Goal: Communication & Community: Share content

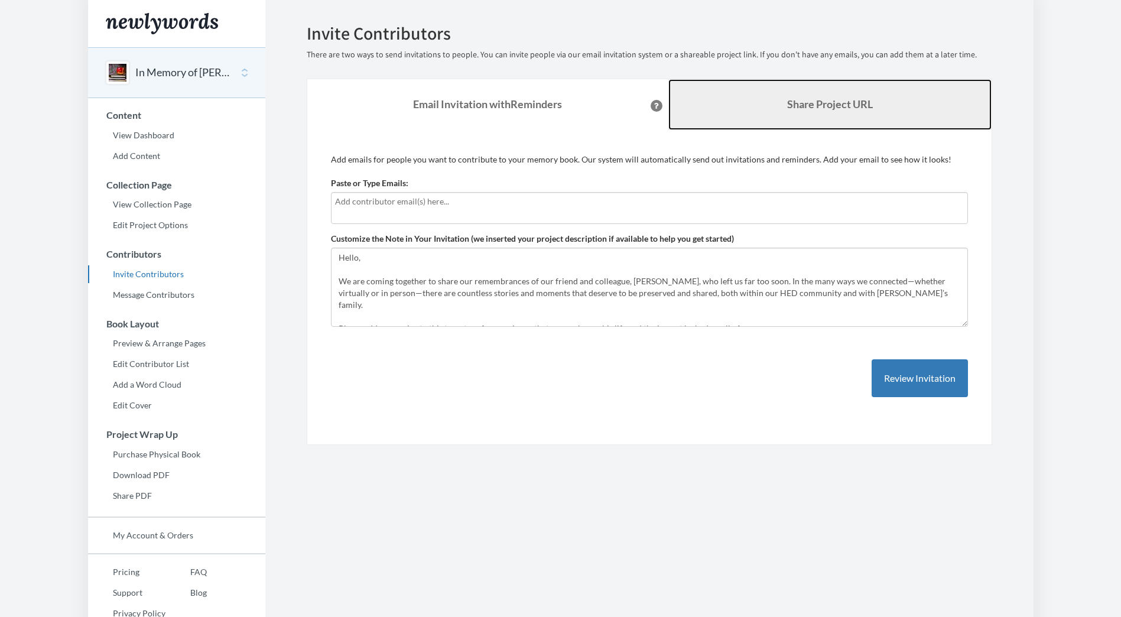
click at [842, 111] on link "Share Project URL" at bounding box center [830, 104] width 323 height 51
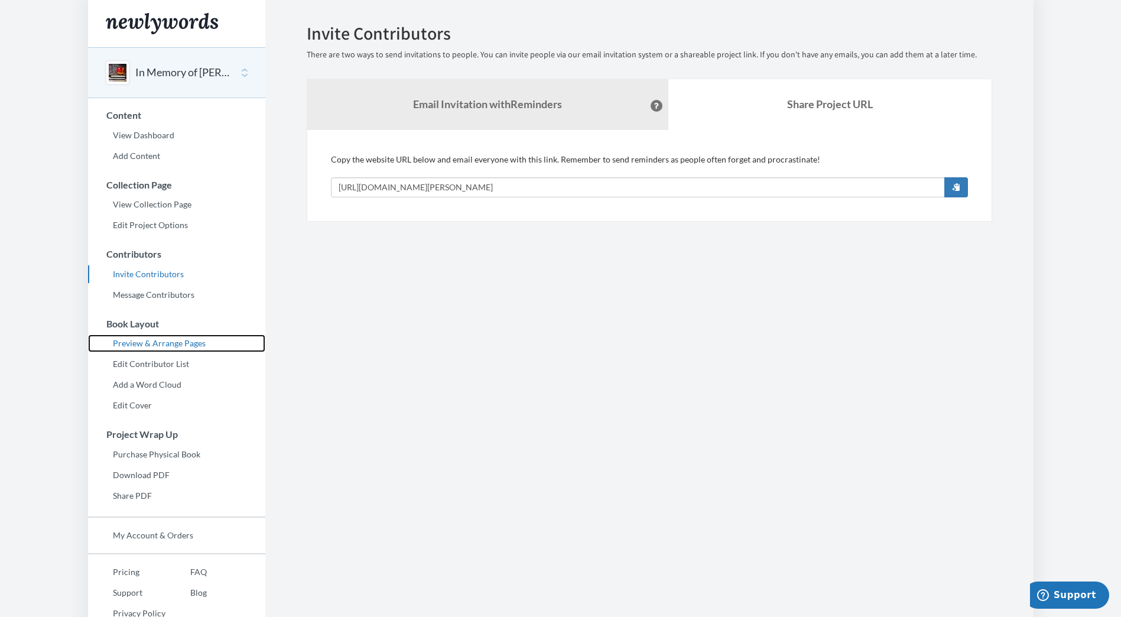
click at [191, 345] on link "Preview & Arrange Pages" at bounding box center [176, 344] width 177 height 18
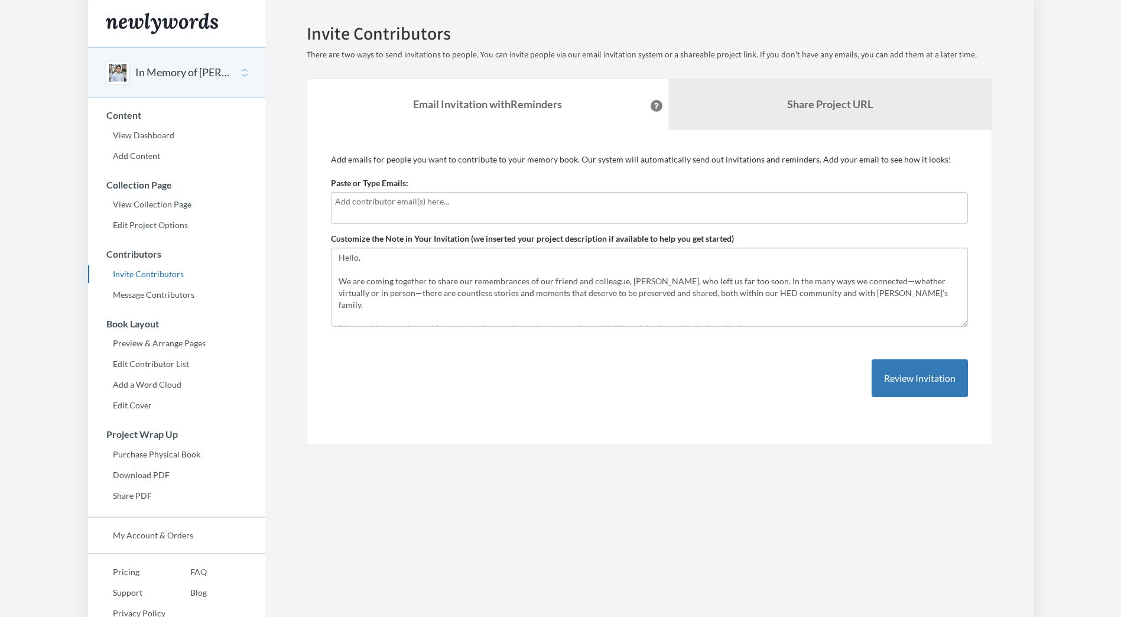
click at [820, 528] on section "Emails have been sent! Invite Contributors There are two ways to send invitatio…" at bounding box center [649, 323] width 768 height 647
click at [930, 388] on button "Review Invitation" at bounding box center [920, 378] width 96 height 38
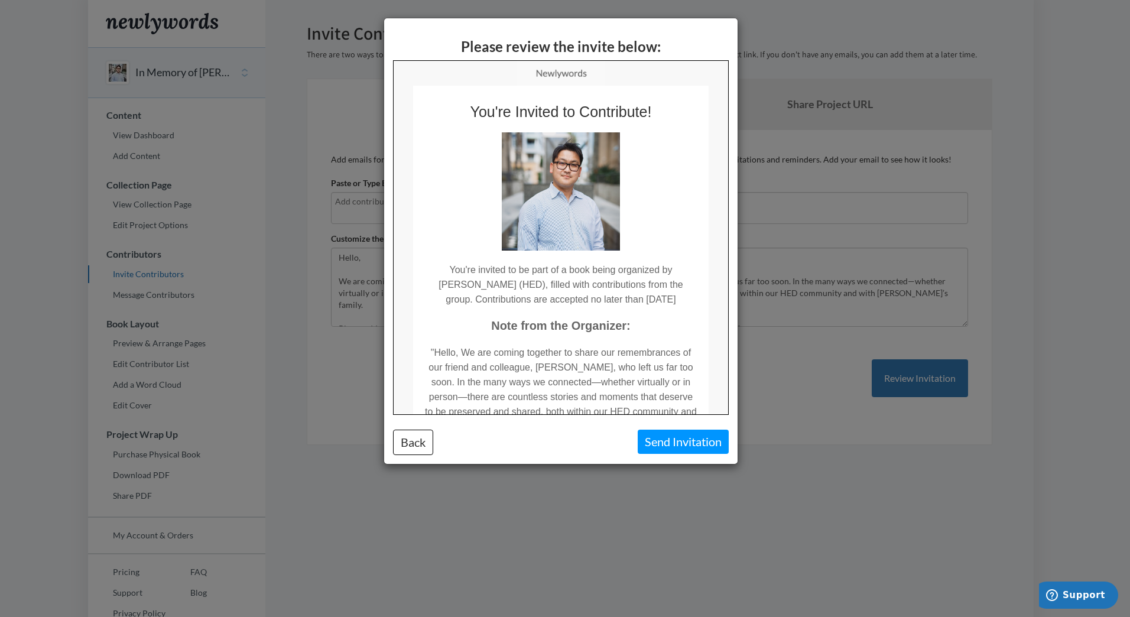
drag, startPoint x: 725, startPoint y: 262, endPoint x: 1143, endPoint y: 278, distance: 418.2
drag, startPoint x: 734, startPoint y: 278, endPoint x: 734, endPoint y: 293, distance: 15.4
click at [734, 293] on div "Please review the invite below: Back Send Invitation" at bounding box center [560, 241] width 353 height 446
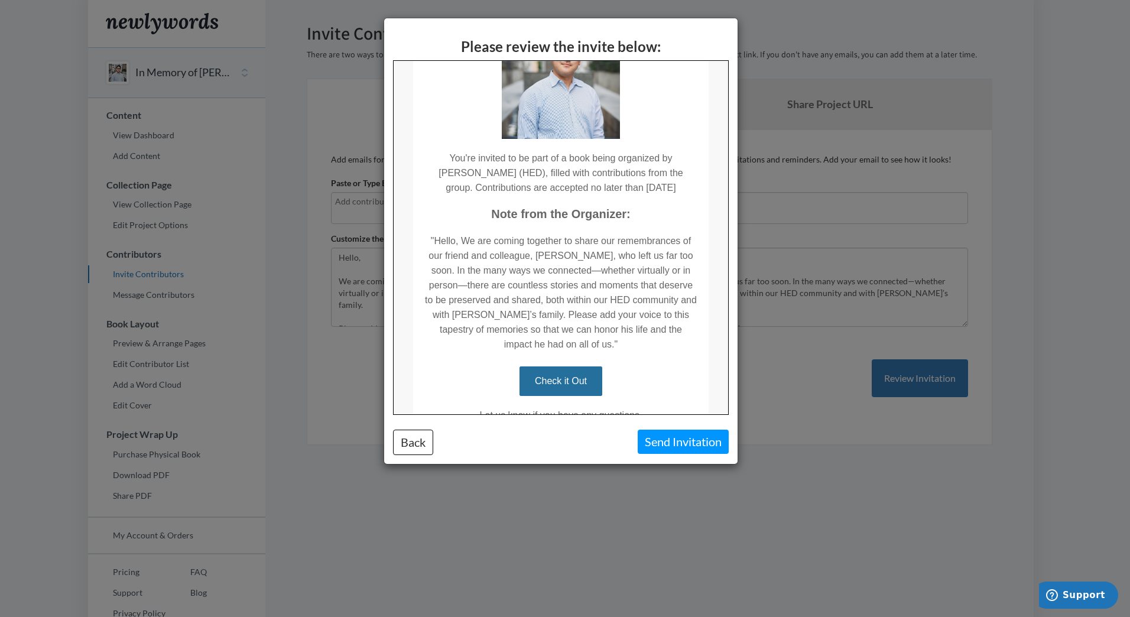
scroll to position [128, 0]
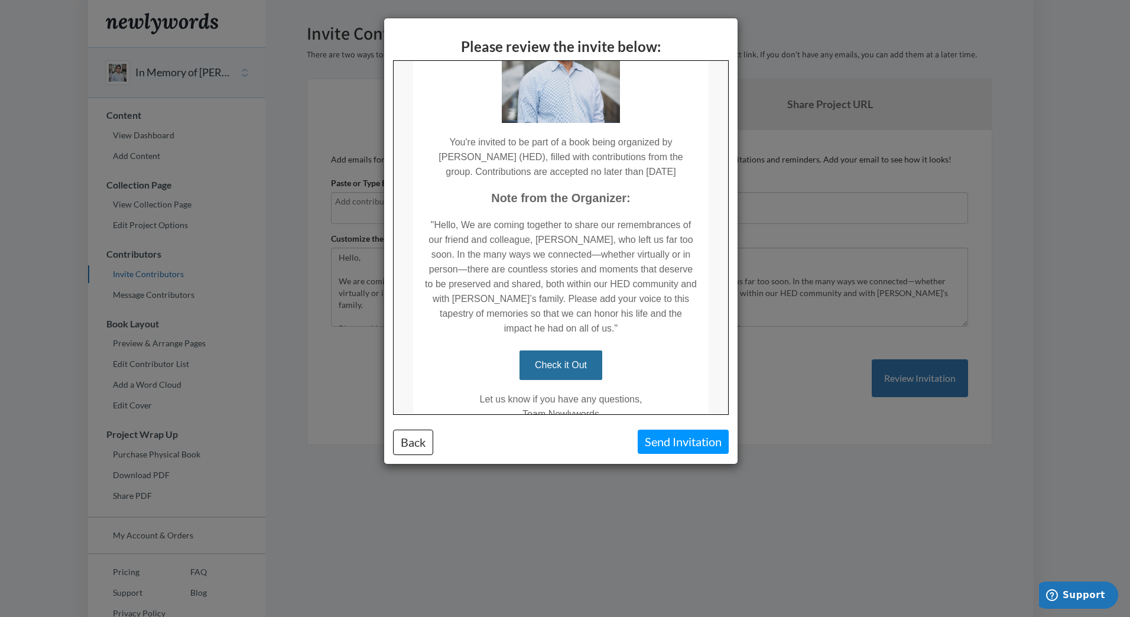
drag, startPoint x: 724, startPoint y: 265, endPoint x: 1121, endPoint y: 403, distance: 420.4
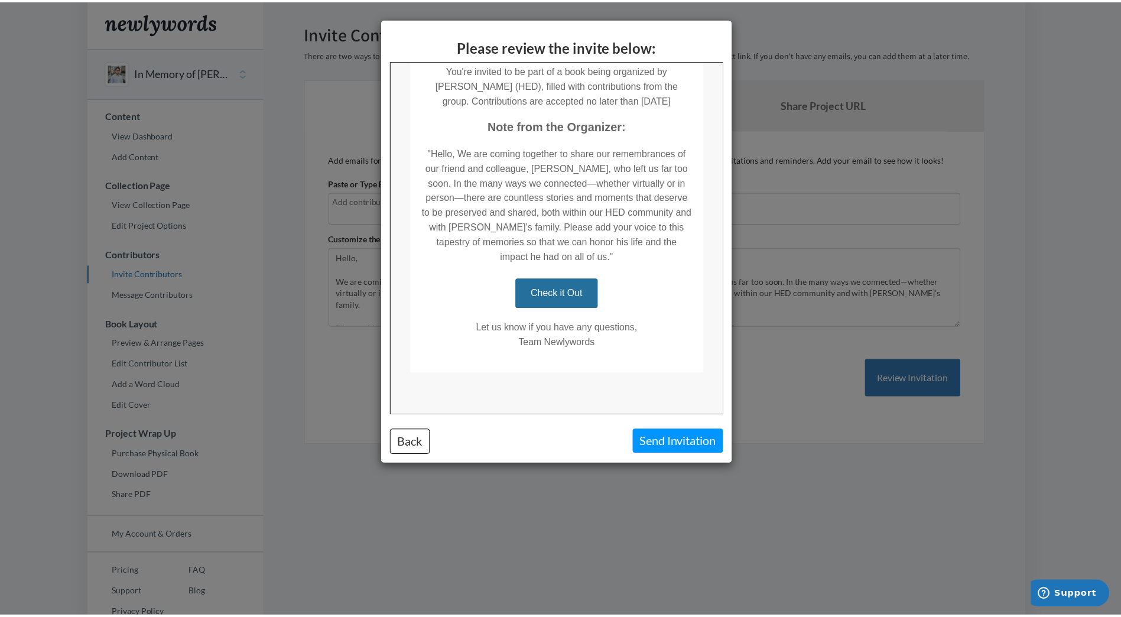
scroll to position [0, 0]
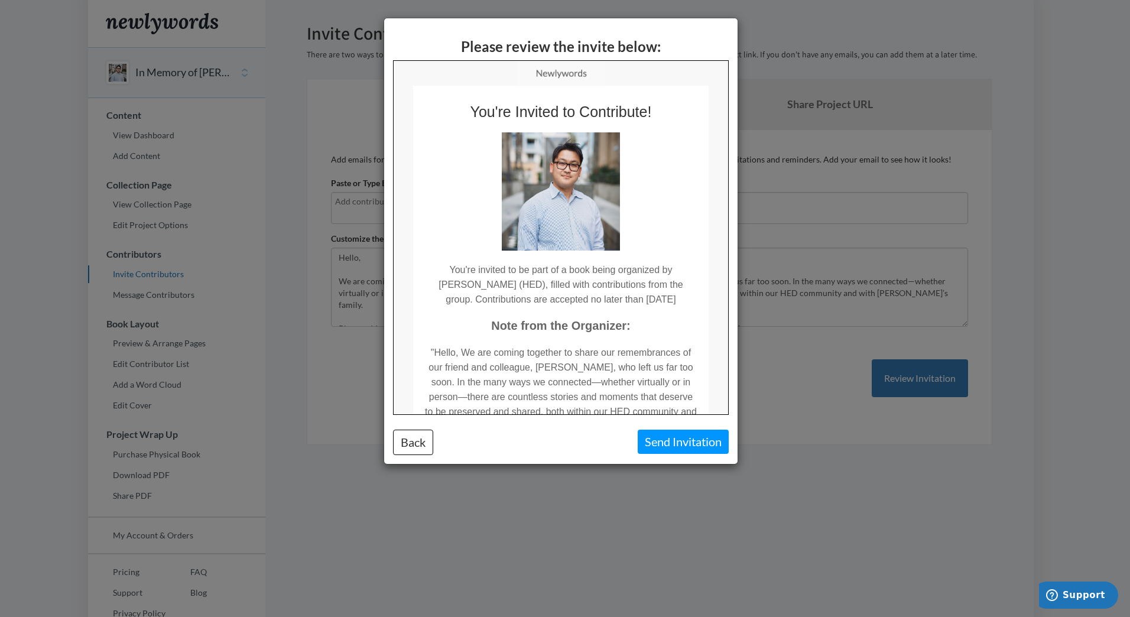
click at [993, 203] on div "Please review the invite below: Back Send Invitation" at bounding box center [565, 308] width 1130 height 617
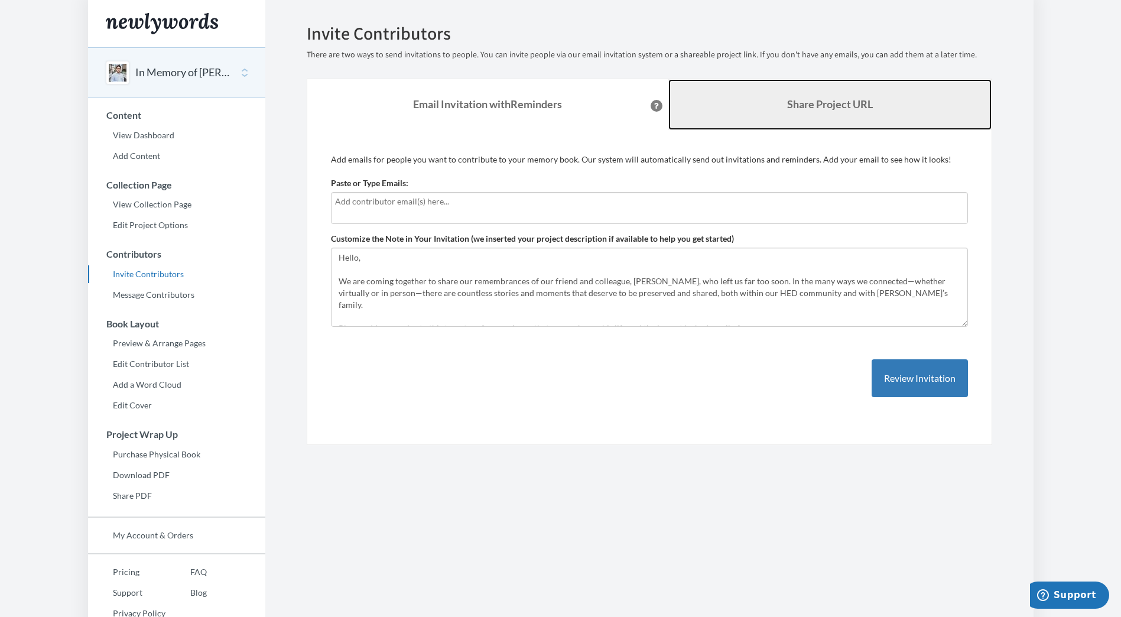
click at [803, 93] on link "Share Project URL" at bounding box center [830, 104] width 323 height 51
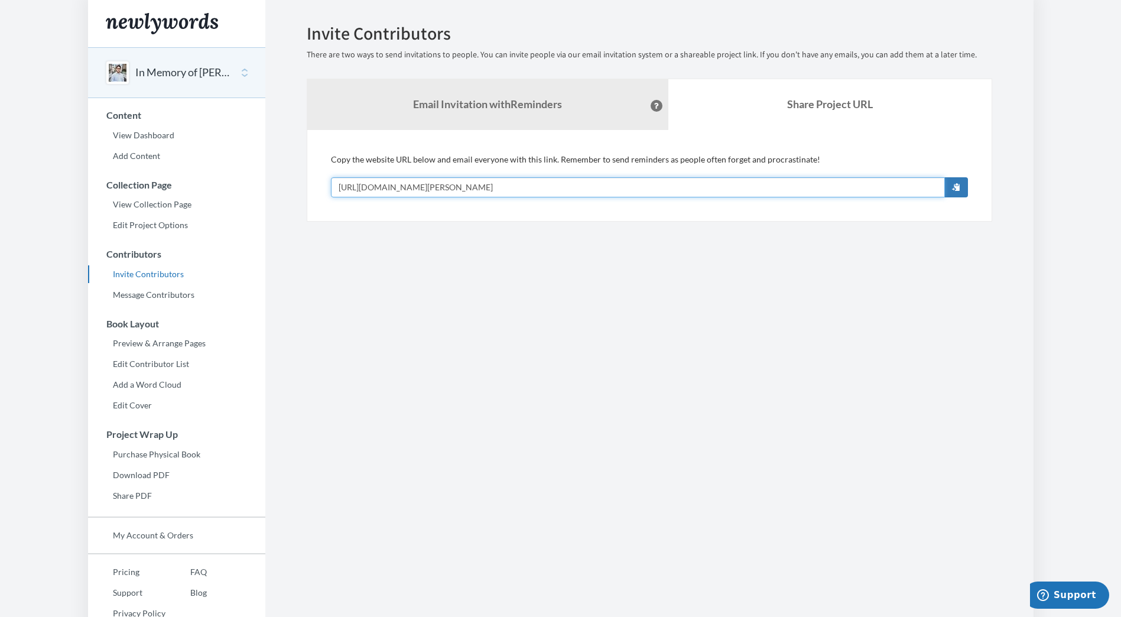
click at [579, 185] on input "[URL][DOMAIN_NAME][PERSON_NAME]" at bounding box center [638, 187] width 614 height 20
click at [956, 190] on span "button" at bounding box center [956, 187] width 8 height 8
click at [739, 560] on section "Emails have been sent! Invite Contributors There are two ways to send invitatio…" at bounding box center [649, 323] width 768 height 647
